Goal: Task Accomplishment & Management: Use online tool/utility

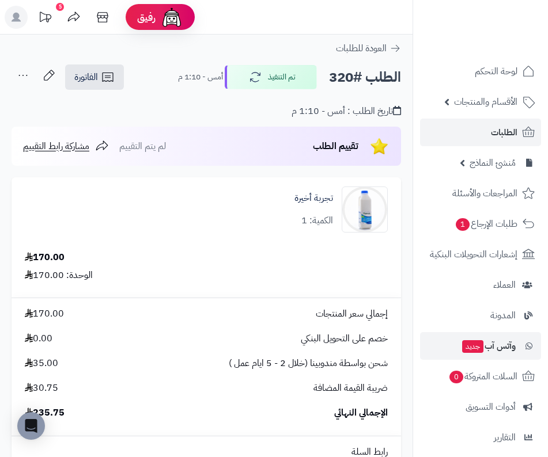
scroll to position [412, 0]
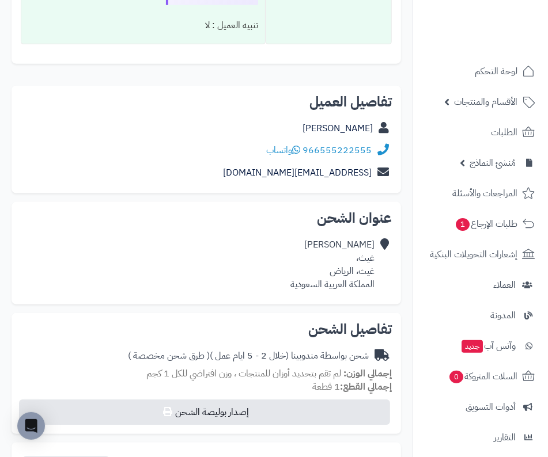
scroll to position [820, 0]
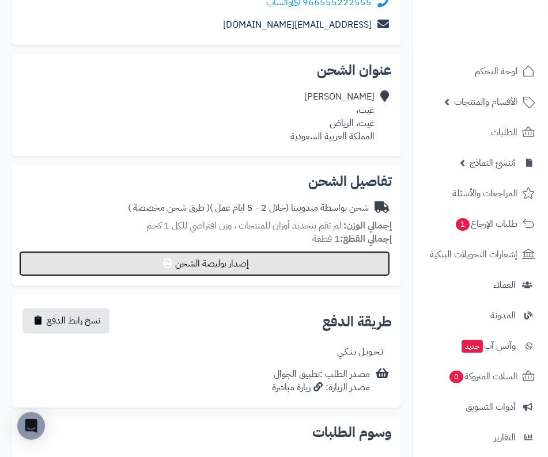
click at [298, 276] on button "إصدار بوليصة الشحن" at bounding box center [204, 263] width 371 height 25
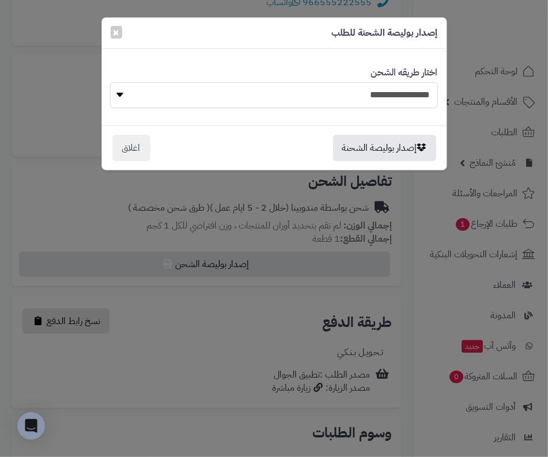
click at [383, 85] on select "**********" at bounding box center [274, 95] width 328 height 26
select select "******"
click at [110, 82] on select "**********" at bounding box center [274, 95] width 328 height 26
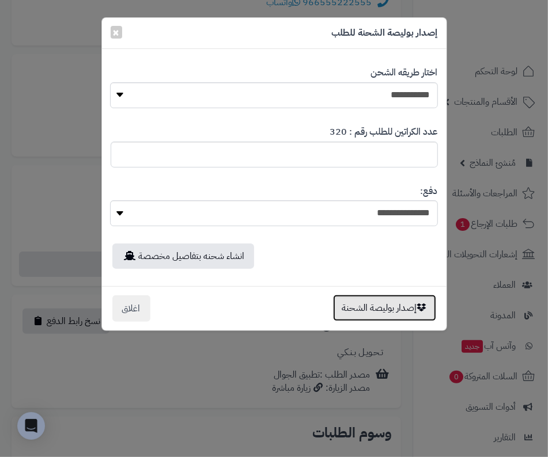
click at [385, 310] on button "إصدار بوليصة الشحنة" at bounding box center [384, 308] width 103 height 26
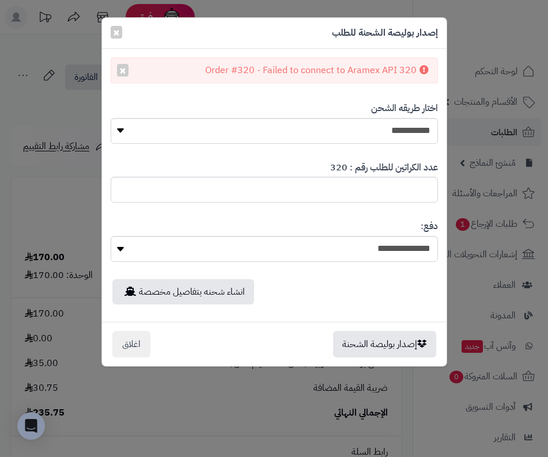
select select "******"
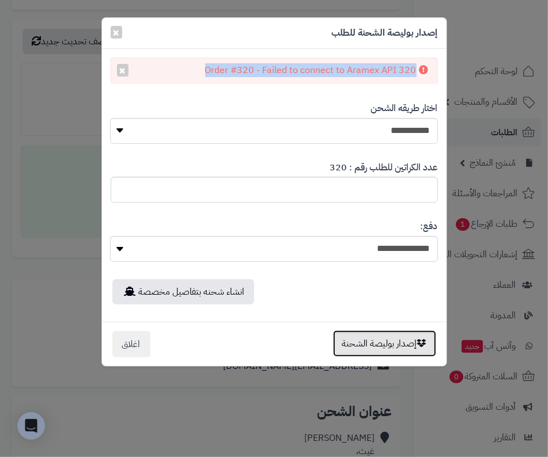
click at [404, 339] on button "إصدار بوليصة الشحنة" at bounding box center [384, 343] width 103 height 26
click at [389, 334] on button "إصدار بوليصة الشحنة" at bounding box center [384, 343] width 103 height 26
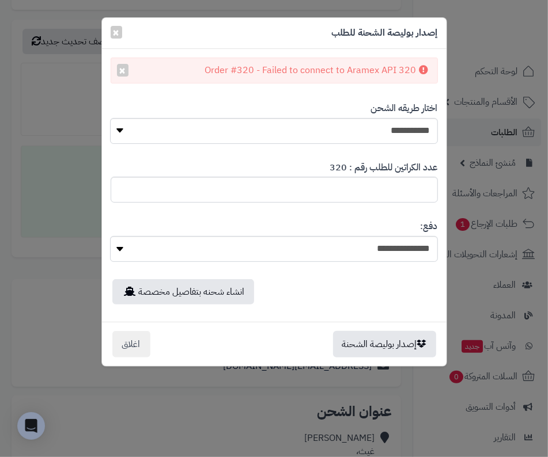
click at [364, 70] on div "Order #320 - Failed to connect to Aramex API 320 ×" at bounding box center [274, 71] width 327 height 26
copy div "Order #320 - Failed to connect to Aramex API 320"
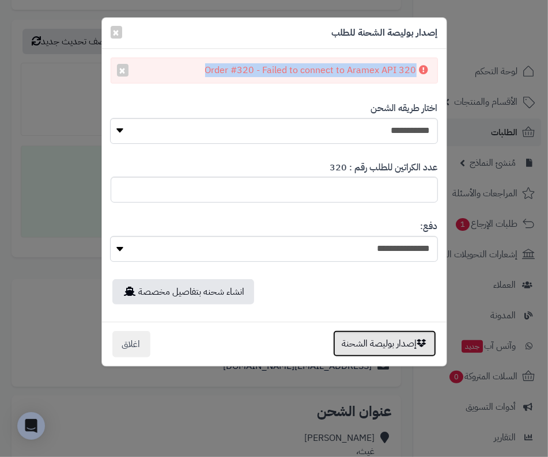
click at [375, 339] on button "إصدار بوليصة الشحنة" at bounding box center [384, 343] width 103 height 26
click at [401, 345] on button "إصدار بوليصة الشحنة" at bounding box center [384, 343] width 103 height 26
click at [406, 347] on button "إصدار بوليصة الشحنة" at bounding box center [384, 343] width 103 height 26
click at [396, 341] on button "إصدار بوليصة الشحنة" at bounding box center [384, 343] width 103 height 26
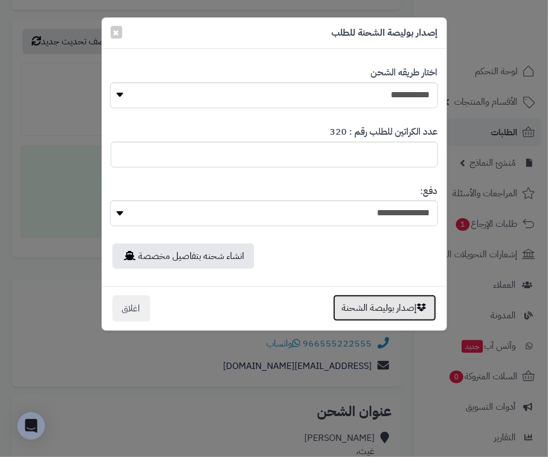
click at [392, 305] on button "إصدار بوليصة الشحنة" at bounding box center [384, 308] width 103 height 26
click at [409, 299] on button "إصدار بوليصة الشحنة" at bounding box center [384, 308] width 103 height 26
click at [407, 299] on button "إصدار بوليصة الشحنة" at bounding box center [384, 308] width 103 height 26
click at [416, 301] on button "إصدار بوليصة الشحنة" at bounding box center [384, 308] width 103 height 26
click at [387, 309] on button "إصدار بوليصة الشحنة" at bounding box center [384, 308] width 103 height 26
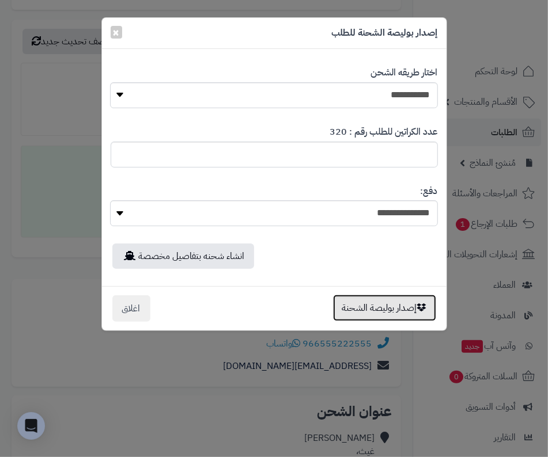
click at [406, 301] on button "إصدار بوليصة الشحنة" at bounding box center [384, 308] width 103 height 26
click at [400, 308] on button "إصدار بوليصة الشحنة" at bounding box center [384, 308] width 103 height 26
click at [405, 303] on button "إصدار بوليصة الشحنة" at bounding box center [384, 308] width 103 height 26
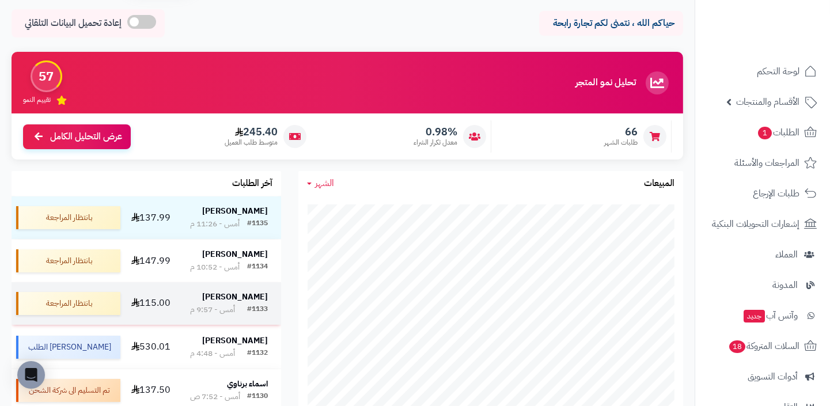
scroll to position [44, 0]
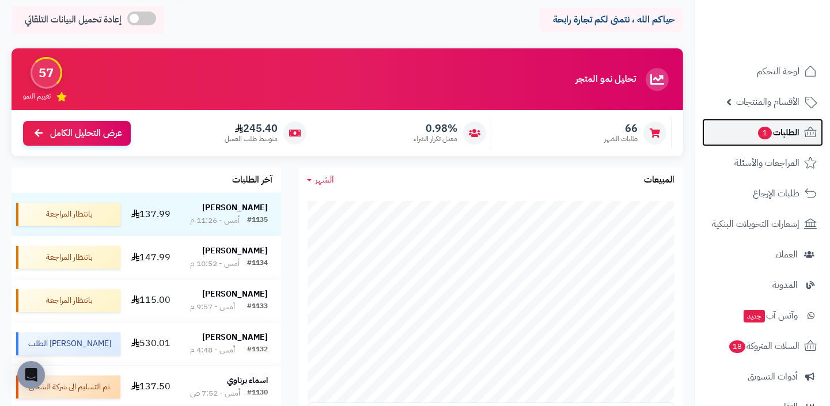
click at [770, 138] on span "الطلبات 1" at bounding box center [778, 132] width 43 height 16
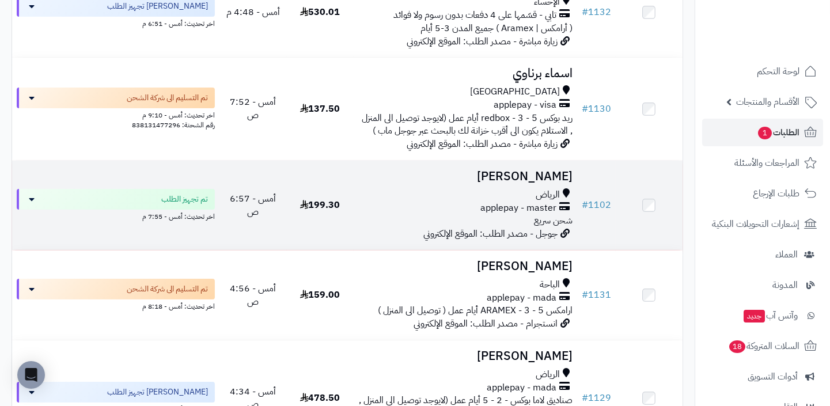
scroll to position [917, 0]
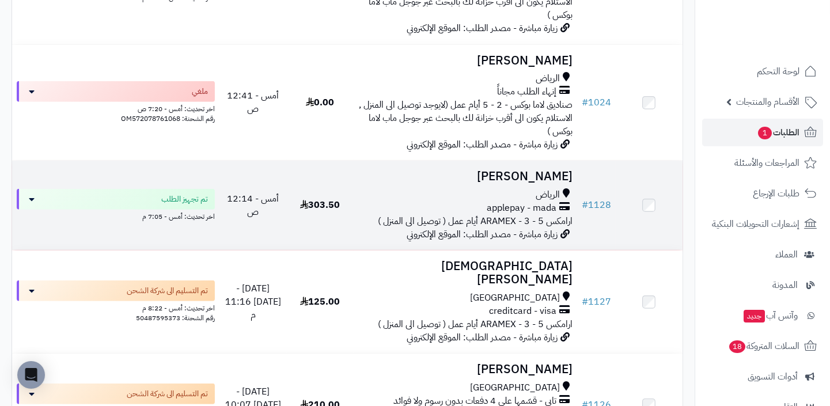
click at [526, 192] on div "الرياض" at bounding box center [465, 194] width 214 height 13
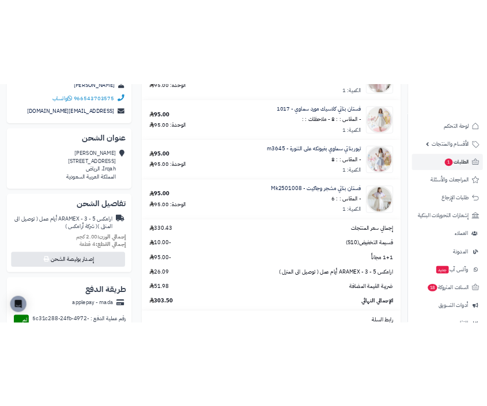
scroll to position [278, 0]
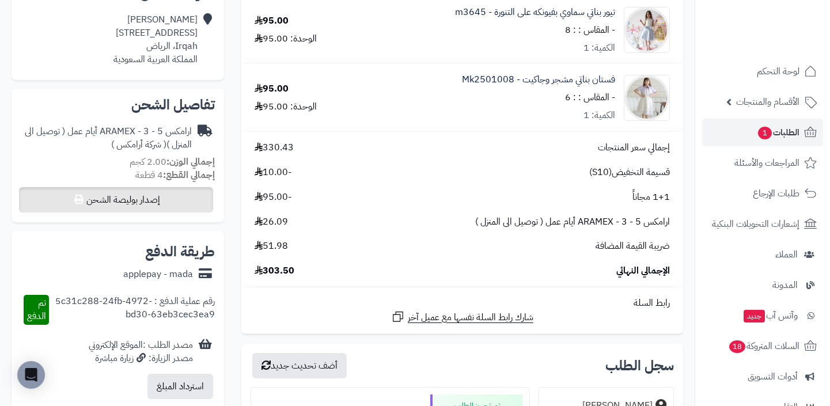
click at [165, 200] on button "إصدار بوليصة الشحن" at bounding box center [116, 199] width 194 height 25
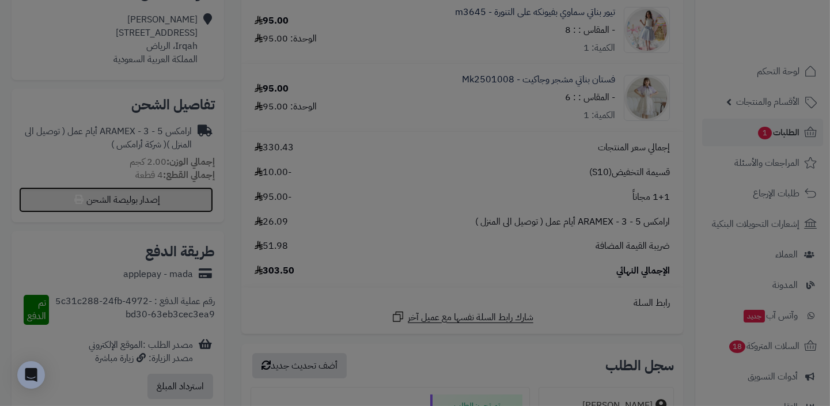
select select "******"
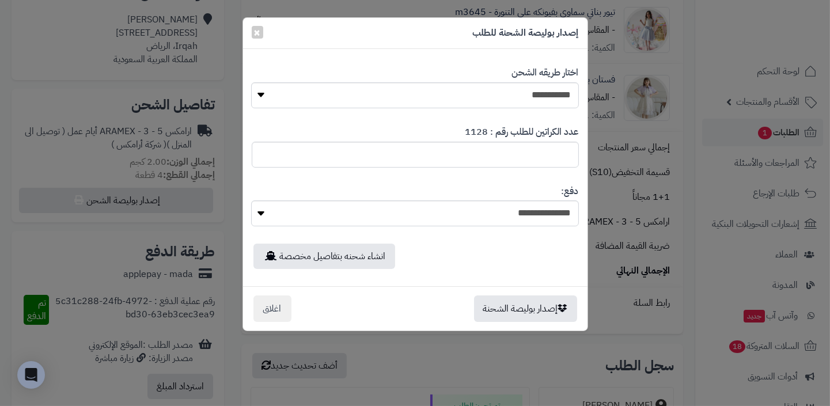
click at [542, 294] on div "إصدار بوليصة الشحنة اغلاق" at bounding box center [415, 308] width 344 height 44
click at [541, 308] on button "إصدار بوليصة الشحنة" at bounding box center [525, 308] width 103 height 26
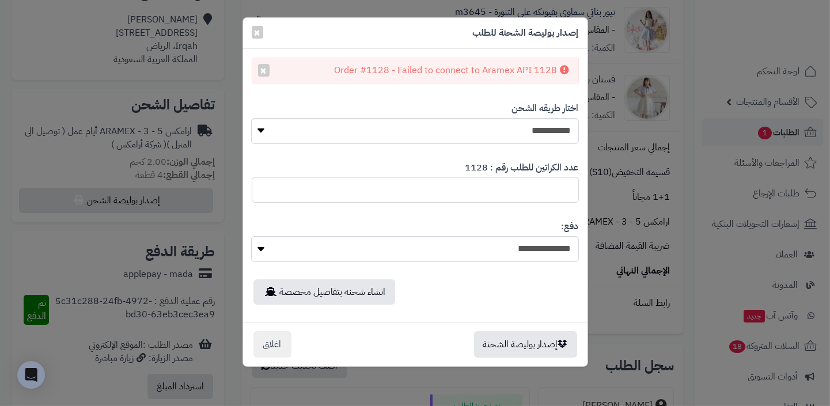
click at [489, 73] on div "Order #1128 - Failed to connect to Aramex API 1128 ×" at bounding box center [415, 71] width 327 height 26
copy div "Order #1128 - Failed to connect to Aramex API 1128"
click at [511, 339] on button "إصدار بوليصة الشحنة" at bounding box center [525, 343] width 103 height 26
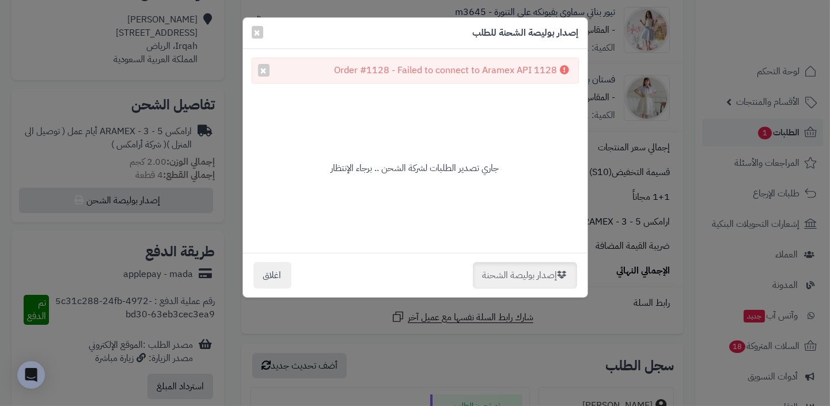
click at [459, 173] on span "جاري تصدير الطلبات لشركة الشحن .. برجاء الإنتظار" at bounding box center [415, 168] width 168 height 14
click at [507, 169] on div "جاري تصدير الطلبات لشركة الشحن .. برجاء الإنتظار" at bounding box center [415, 168] width 344 height 151
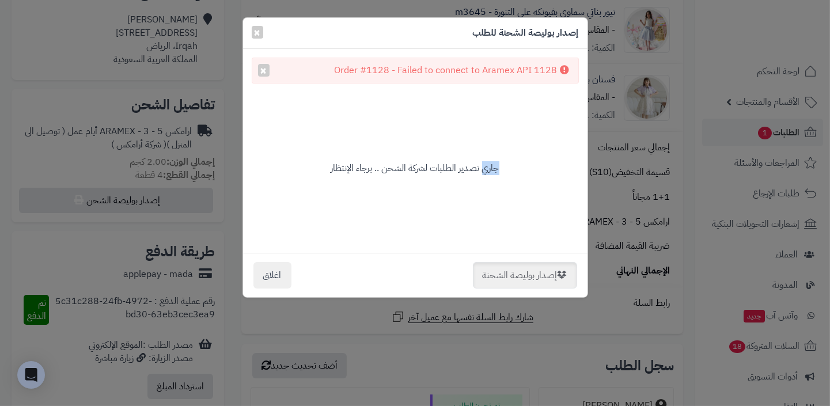
click at [507, 169] on div "جاري تصدير الطلبات لشركة الشحن .. برجاء الإنتظار" at bounding box center [415, 168] width 344 height 151
click at [537, 168] on div "جاري تصدير الطلبات لشركة الشحن .. برجاء الإنتظار" at bounding box center [415, 168] width 344 height 151
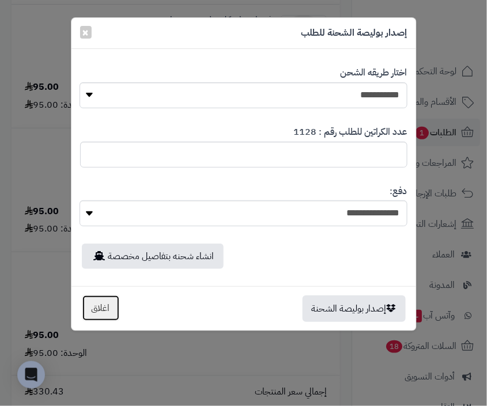
click at [105, 312] on button "اغلاق" at bounding box center [101, 308] width 38 height 26
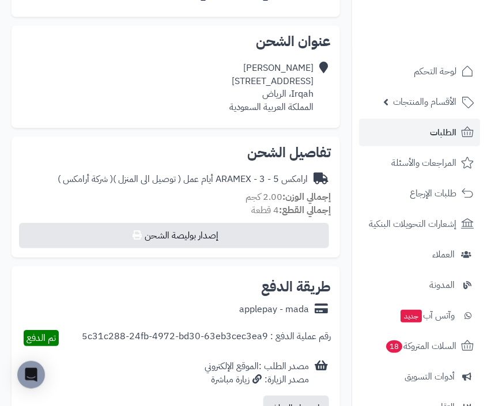
scroll to position [1556, 0]
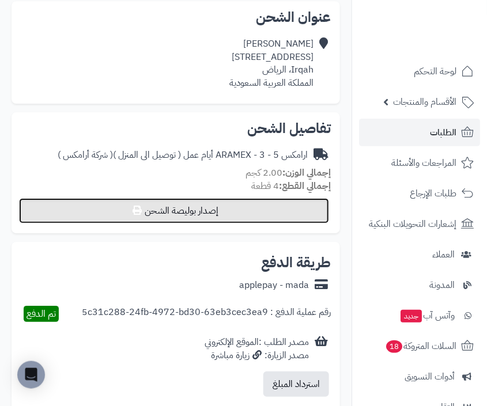
click at [232, 199] on button "إصدار بوليصة الشحن" at bounding box center [174, 210] width 310 height 25
select select "******"
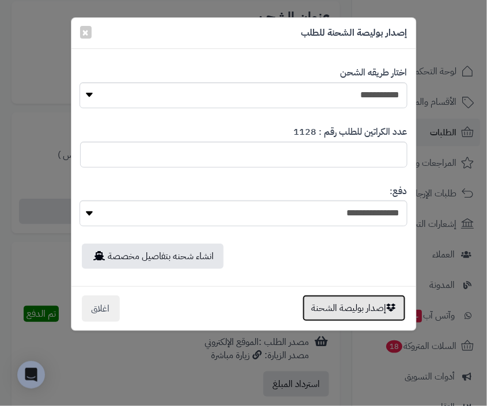
click at [344, 311] on button "إصدار بوليصة الشحنة" at bounding box center [353, 308] width 103 height 26
click at [367, 314] on button "إصدار بوليصة الشحنة" at bounding box center [353, 308] width 103 height 26
click at [373, 313] on button "إصدار بوليصة الشحنة" at bounding box center [353, 308] width 103 height 26
click at [396, 297] on button "إصدار بوليصة الشحنة" at bounding box center [353, 308] width 103 height 26
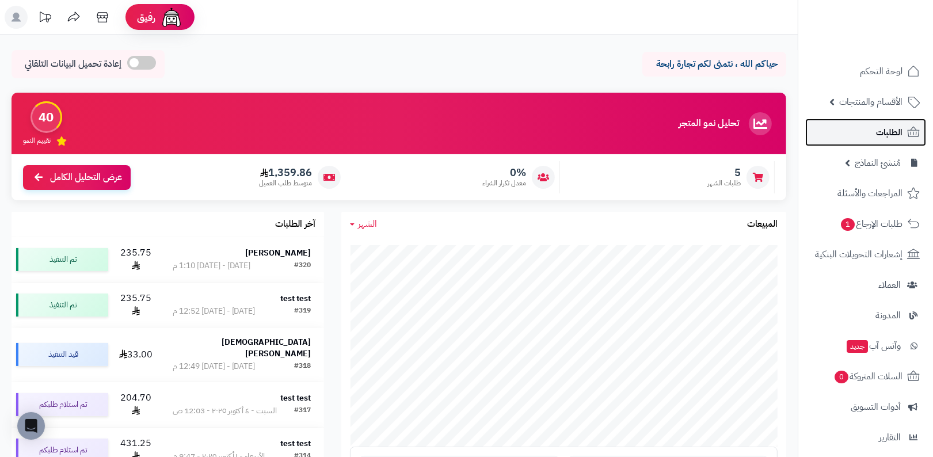
click at [880, 135] on span "الطلبات" at bounding box center [889, 132] width 26 height 16
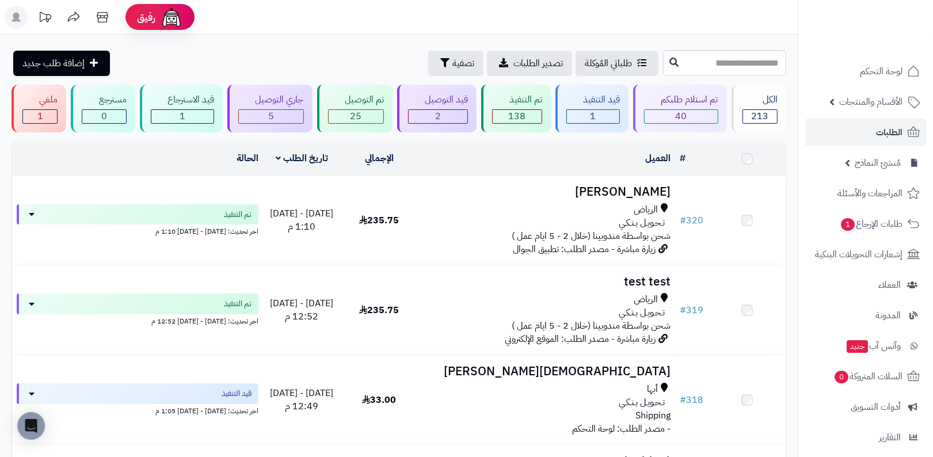
click at [644, 223] on span "تـحـويـل بـنـكـي" at bounding box center [643, 222] width 46 height 13
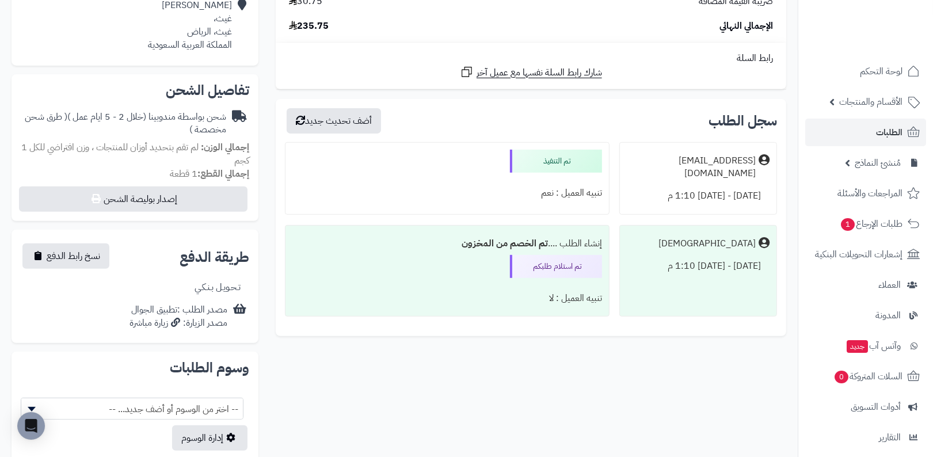
scroll to position [352, 0]
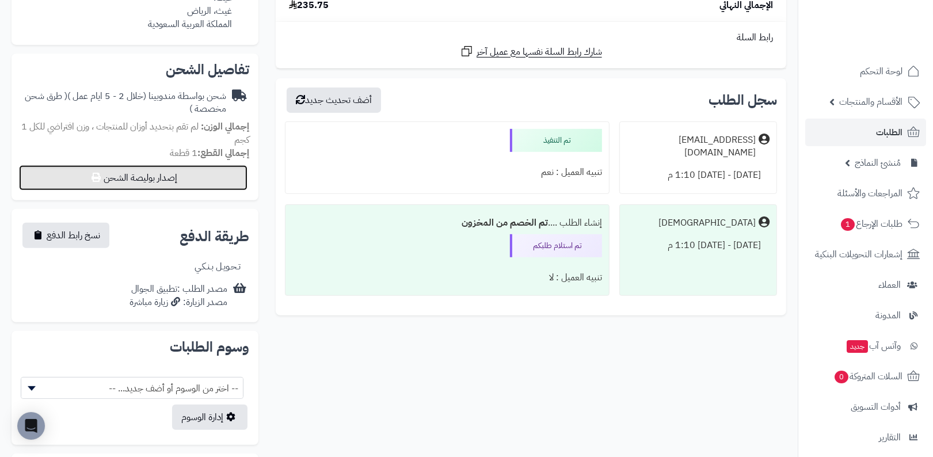
click at [176, 177] on button "إصدار بوليصة الشحن" at bounding box center [133, 177] width 229 height 25
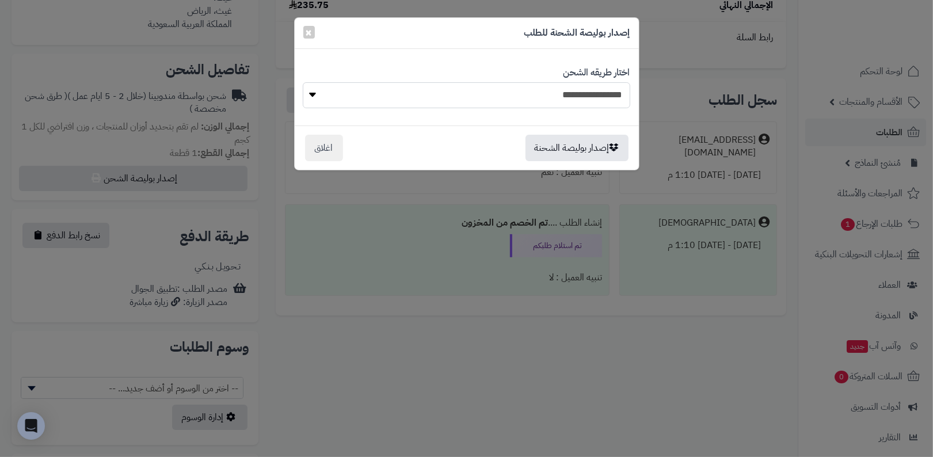
click at [560, 97] on select "**********" at bounding box center [467, 95] width 328 height 26
select select "******"
click at [303, 82] on select "**********" at bounding box center [467, 95] width 328 height 26
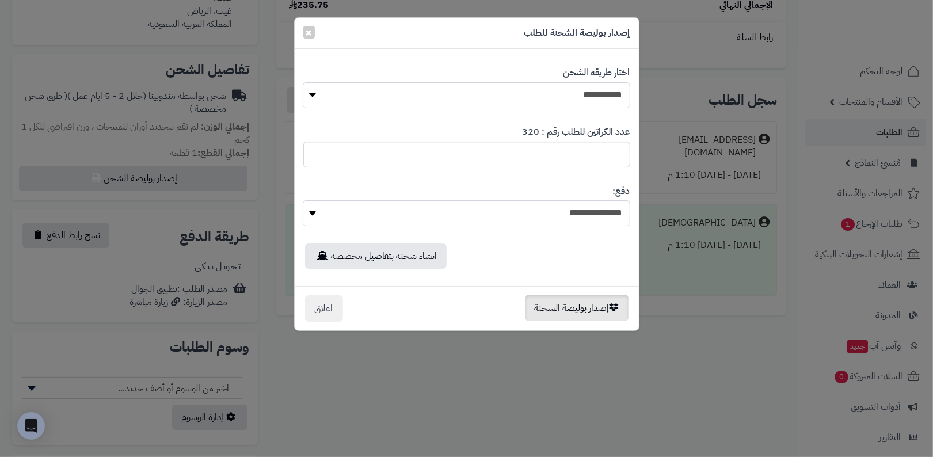
click at [582, 309] on button "إصدار بوليصة الشحنة" at bounding box center [577, 308] width 103 height 26
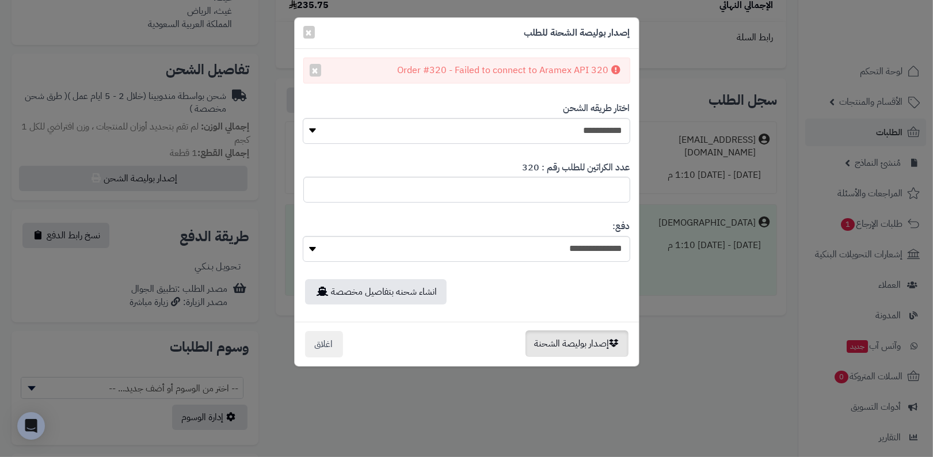
click at [596, 349] on button "إصدار بوليصة الشحنة" at bounding box center [577, 343] width 103 height 26
click at [563, 345] on button "إصدار بوليصة الشحنة" at bounding box center [577, 343] width 103 height 26
